Goal: Feedback & Contribution: Leave review/rating

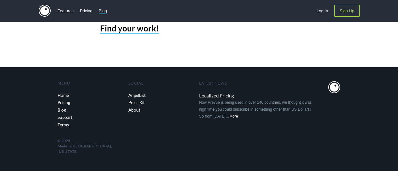
scroll to position [92629, 0]
type input "arevcukigor"
type input "arevcukigor@gmail.com"
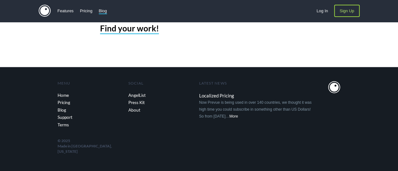
scroll to position [92692, 0]
paste textarea "After a busy workday, it’s so nice to find some time for yourself — turn on you…"
type textarea "After a busy workday, it’s so nice to find some time for yourself — turn on you…"
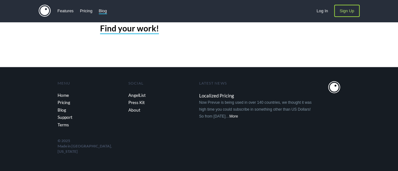
drag, startPoint x: 167, startPoint y: 134, endPoint x: 103, endPoint y: 133, distance: 64.2
copy p "Your comment has been added"
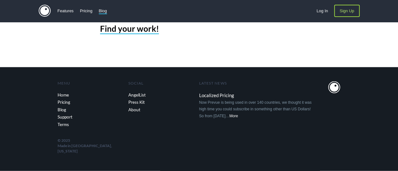
scroll to position [92478, 0]
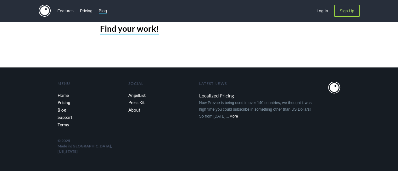
scroll to position [92755, 0]
